Goal: Check status: Check status

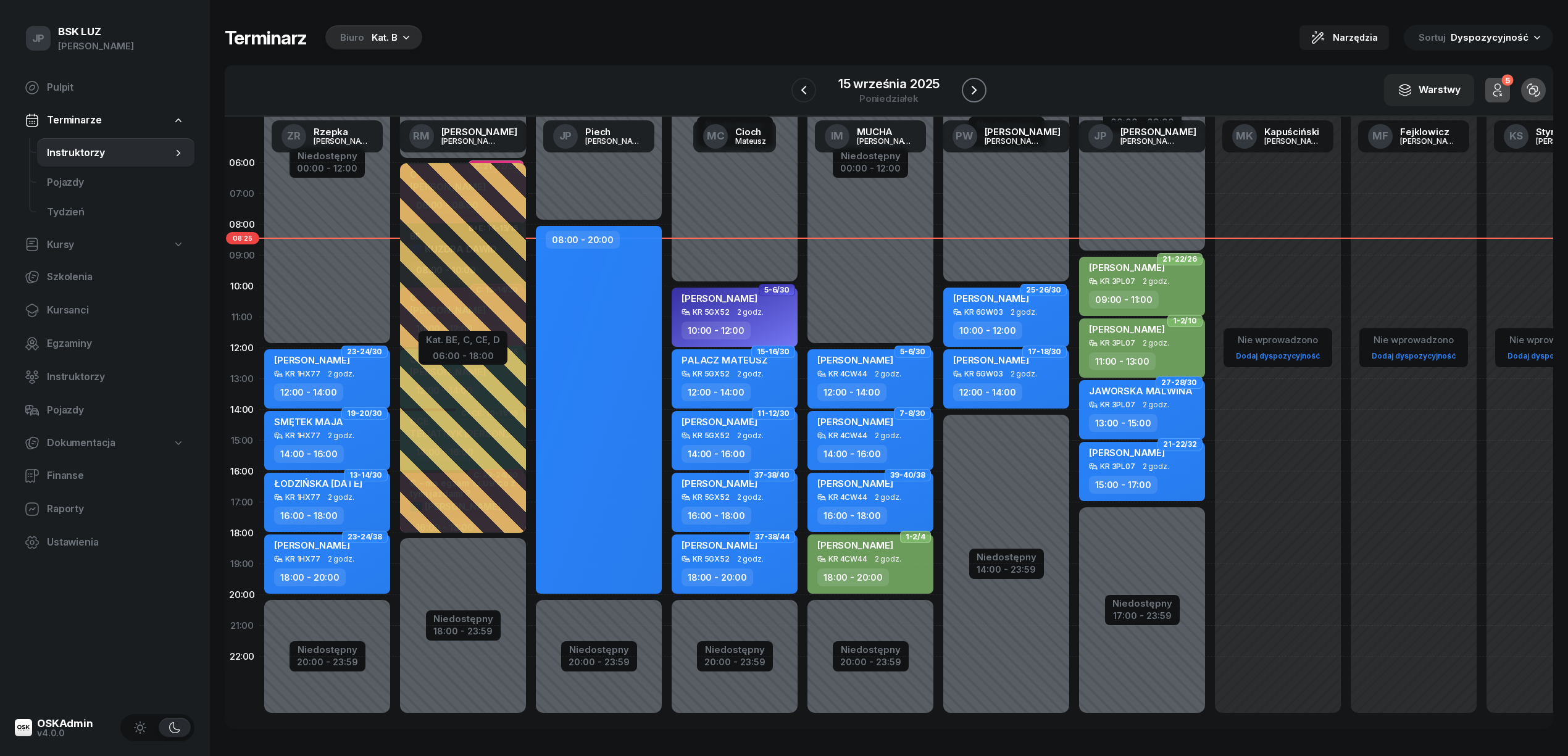
click at [978, 90] on icon "button" at bounding box center [974, 90] width 15 height 15
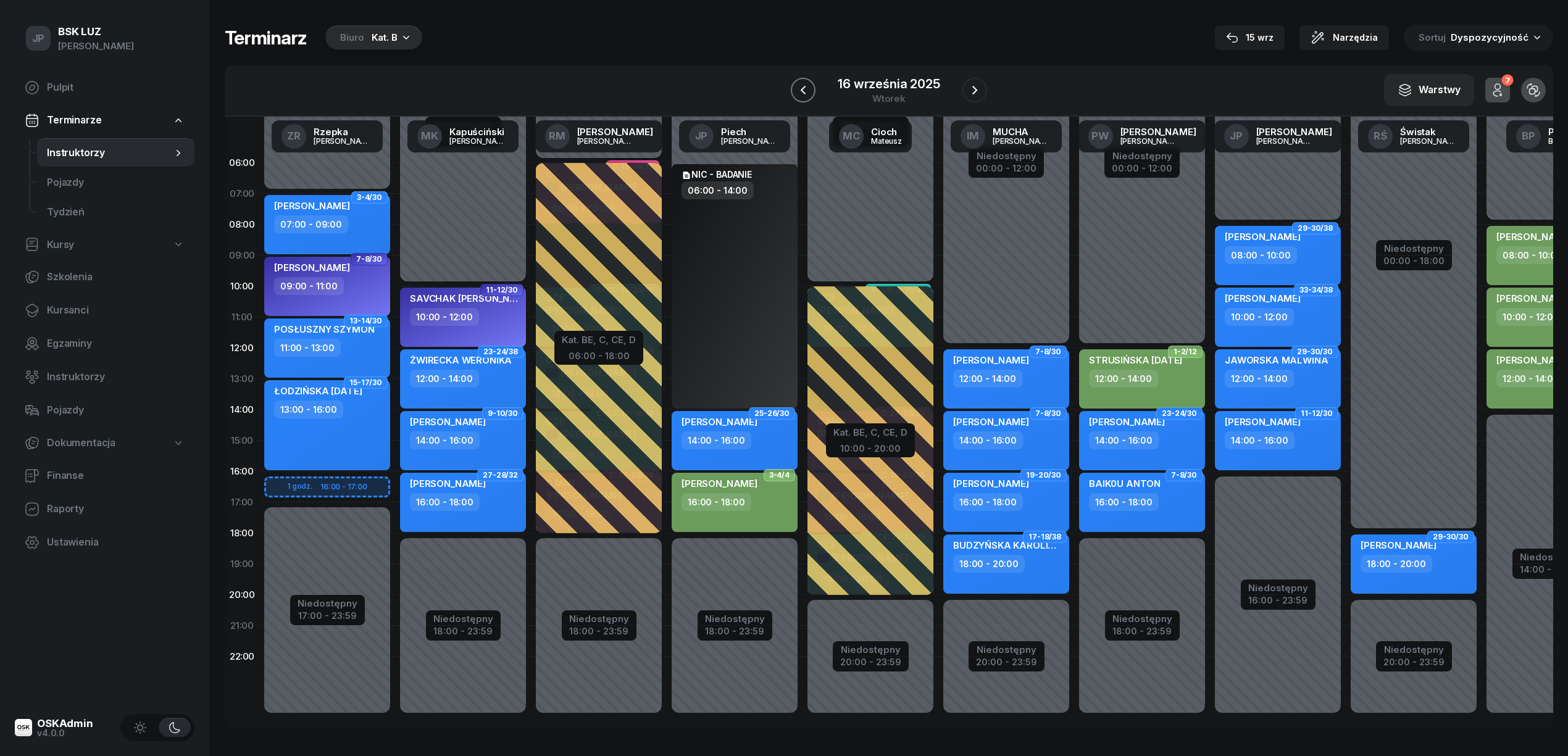
click at [805, 89] on icon "button" at bounding box center [803, 90] width 15 height 15
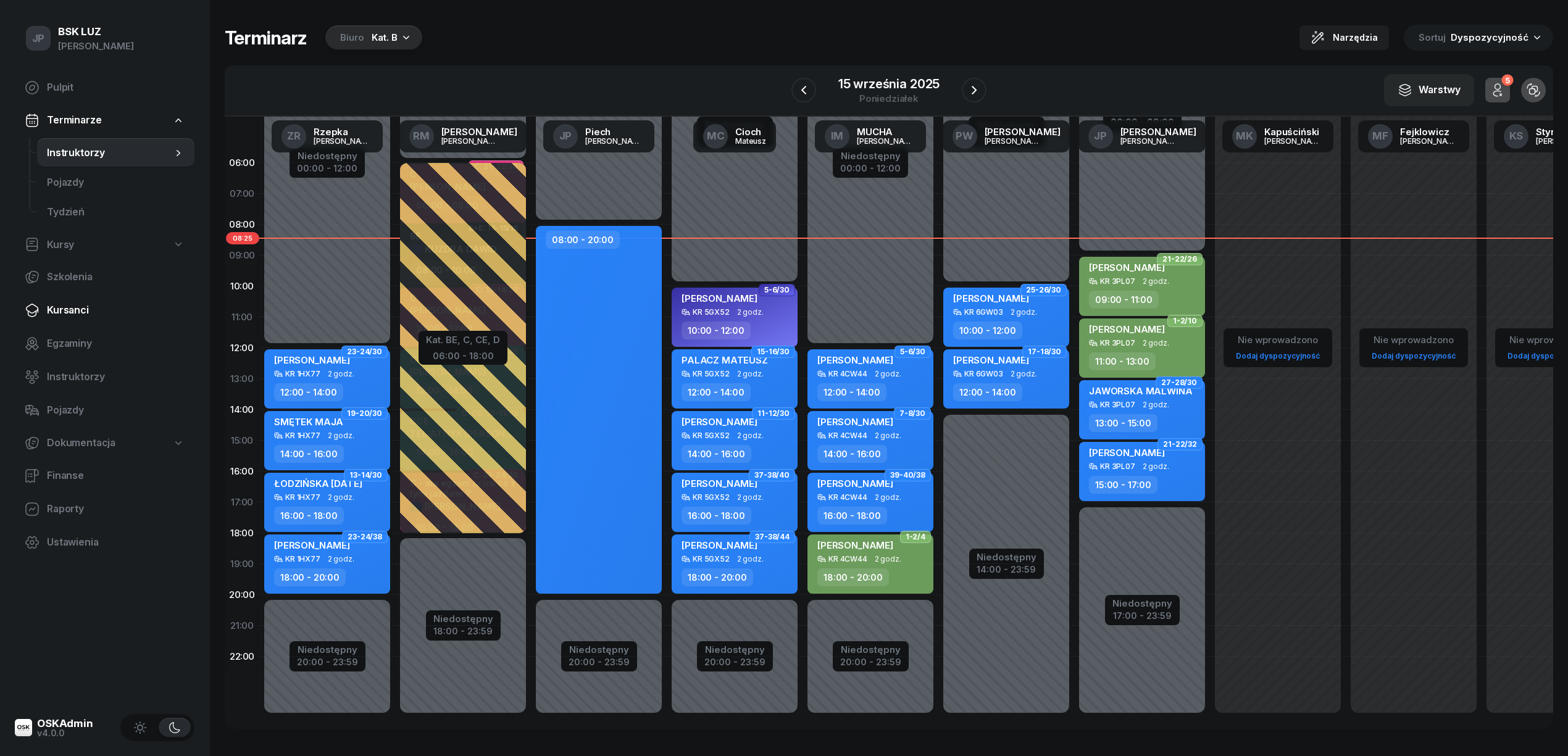
click at [65, 309] on span "Kursanci" at bounding box center [116, 310] width 137 height 16
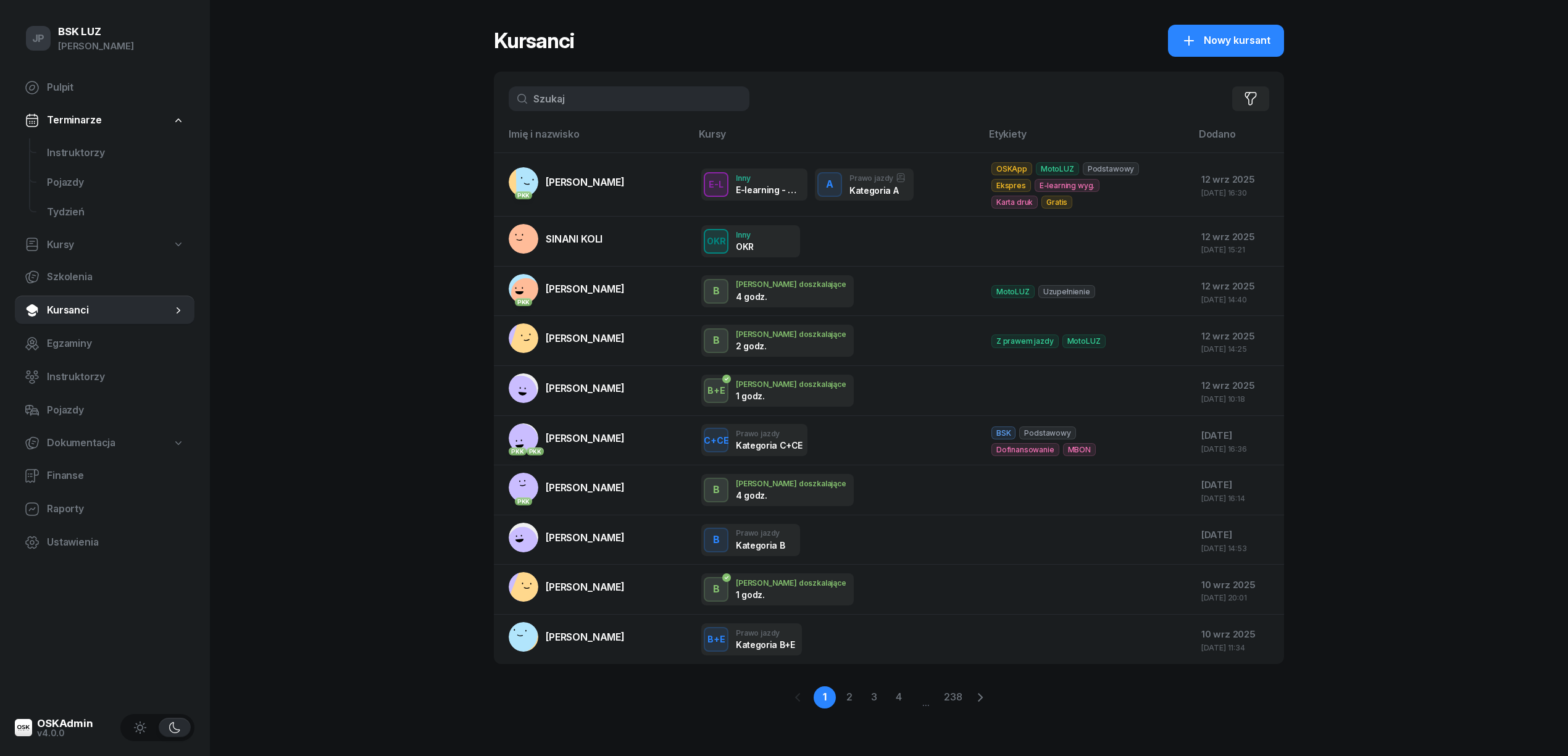
click at [588, 105] on input "text" at bounding box center [629, 99] width 241 height 25
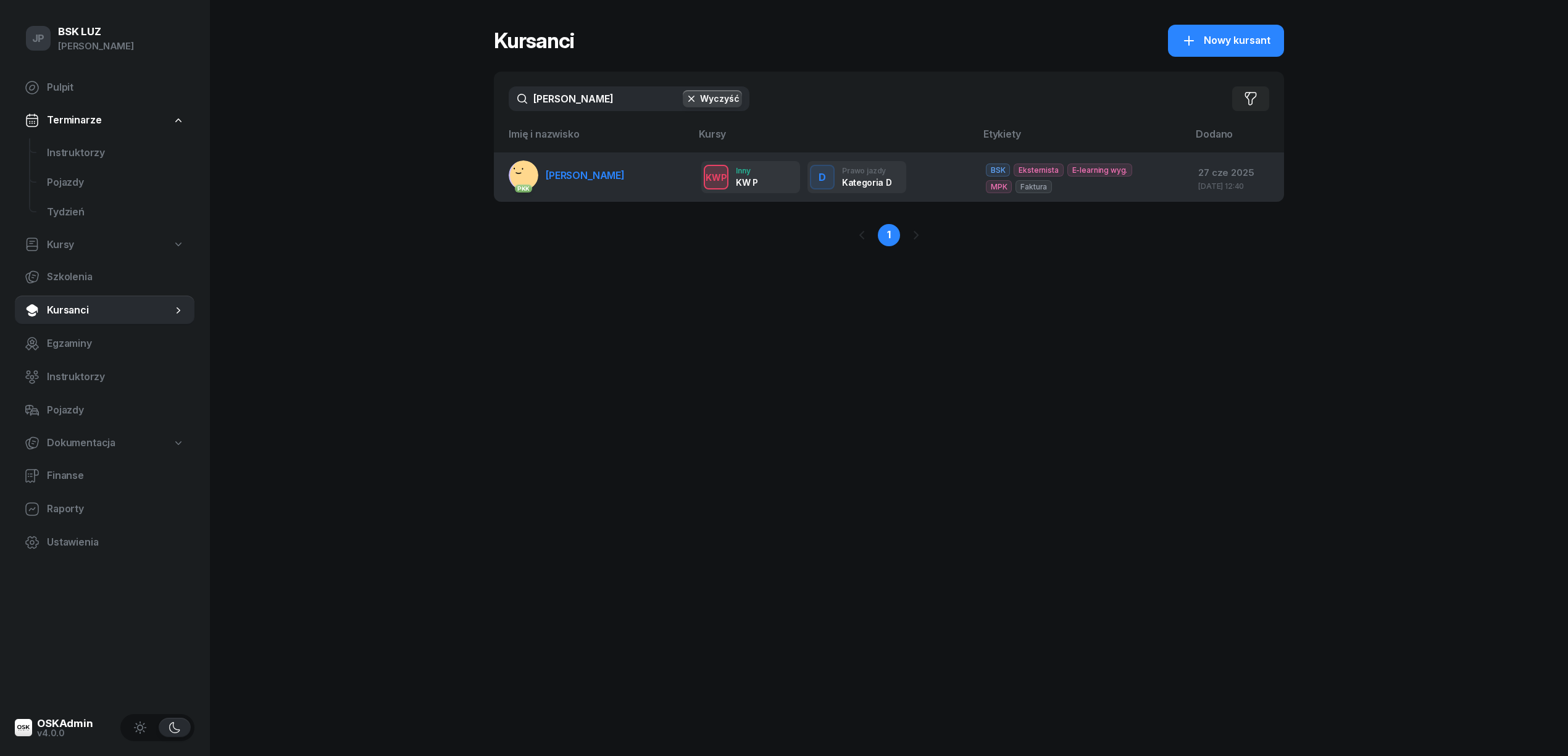
type input "[PERSON_NAME]"
click at [581, 174] on span "[PERSON_NAME]" at bounding box center [586, 174] width 79 height 12
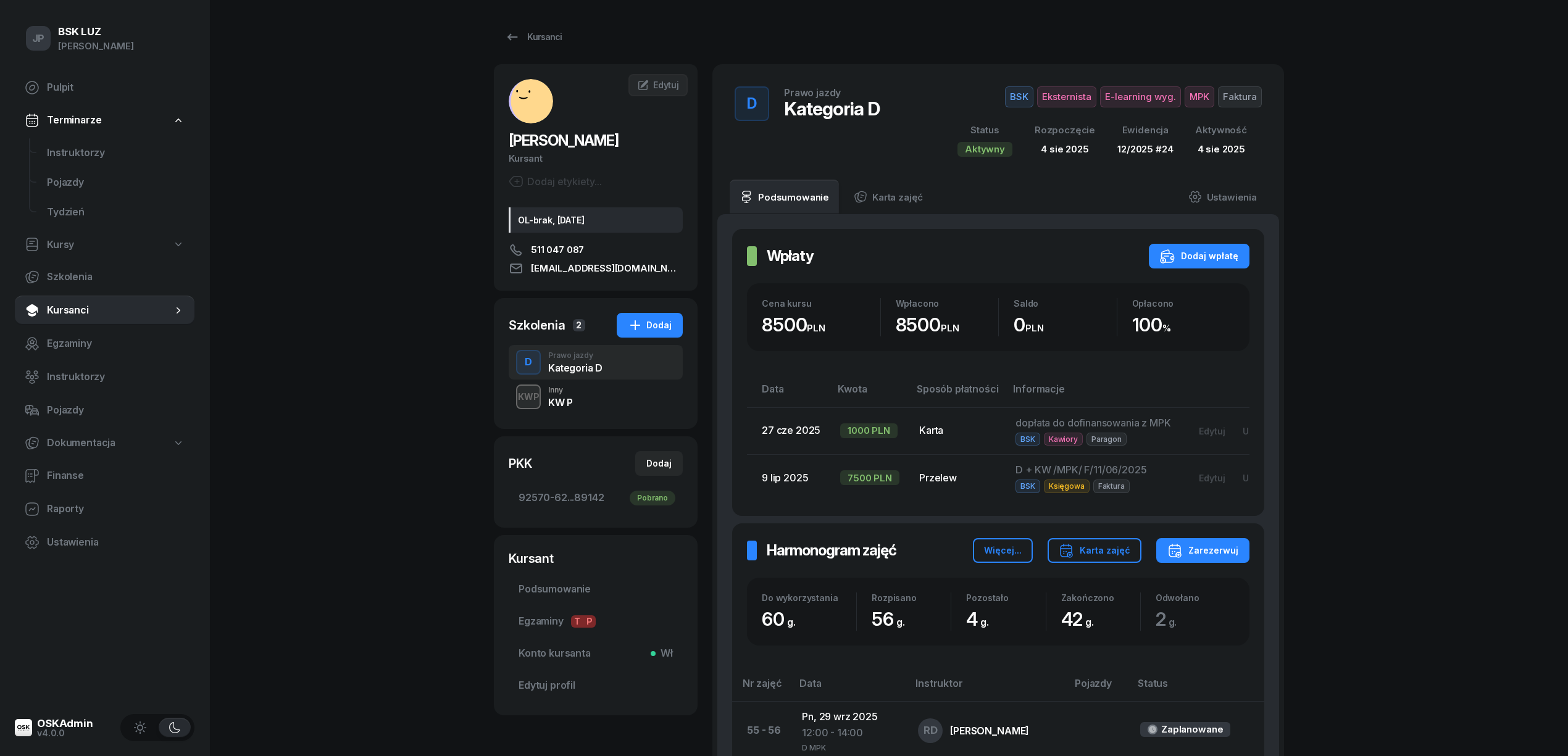
click at [538, 401] on div "KWP" at bounding box center [528, 396] width 32 height 15
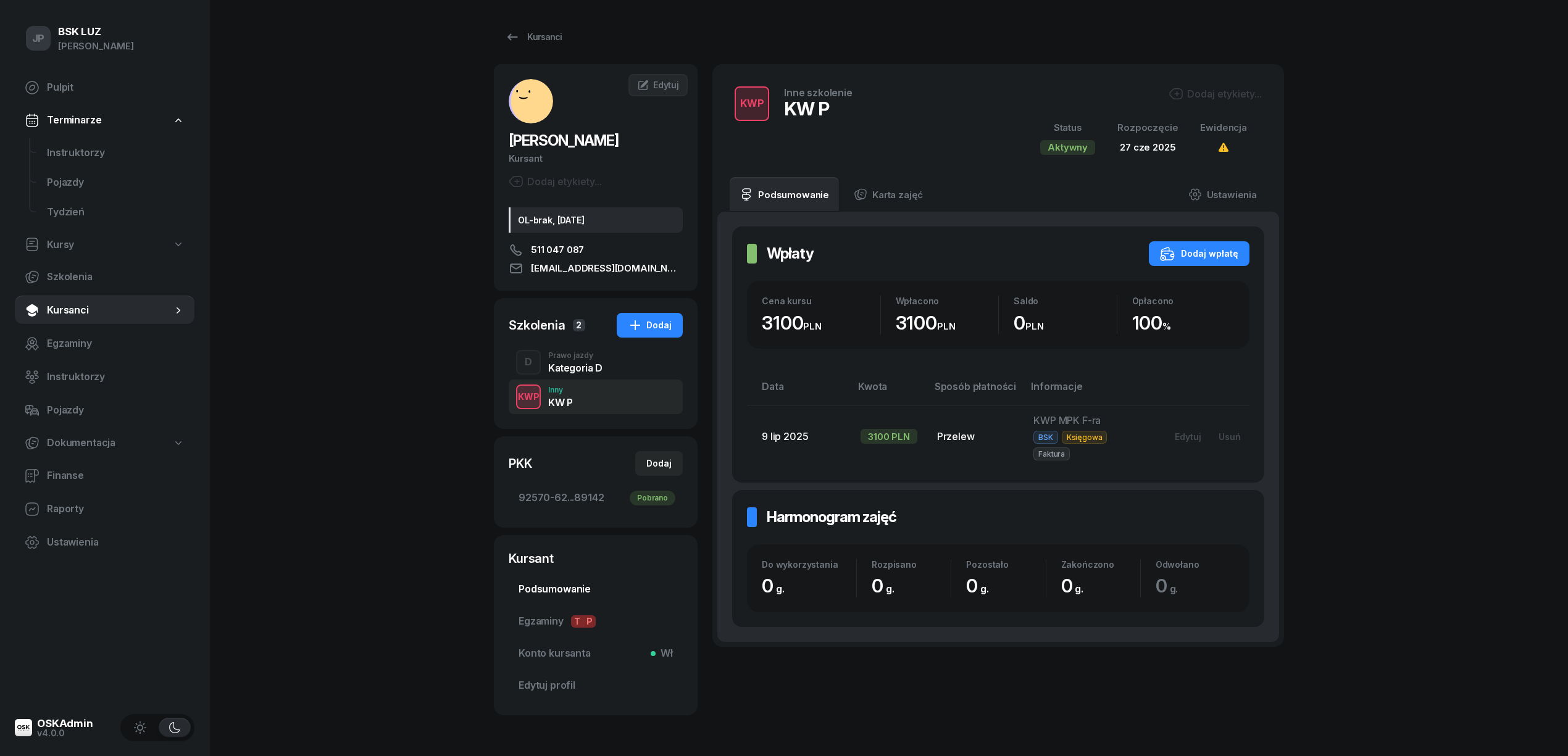
click at [549, 589] on span "Podsumowanie" at bounding box center [595, 590] width 154 height 16
